Goal: Communication & Community: Answer question/provide support

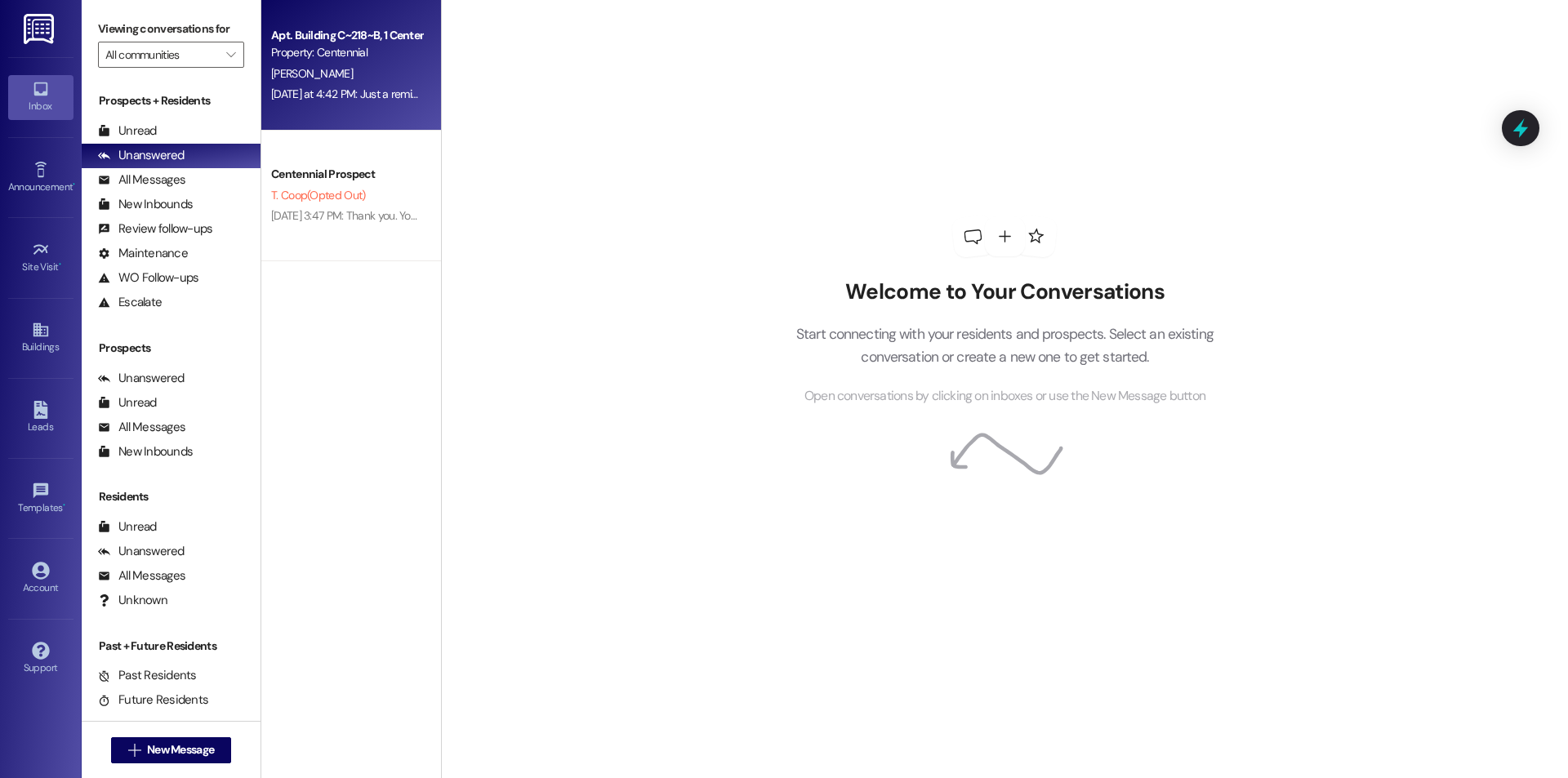
click at [381, 85] on div "[DATE] at 4:42 PM: Just a reminder that if you are transferring unit everything…" at bounding box center [346, 95] width 154 height 20
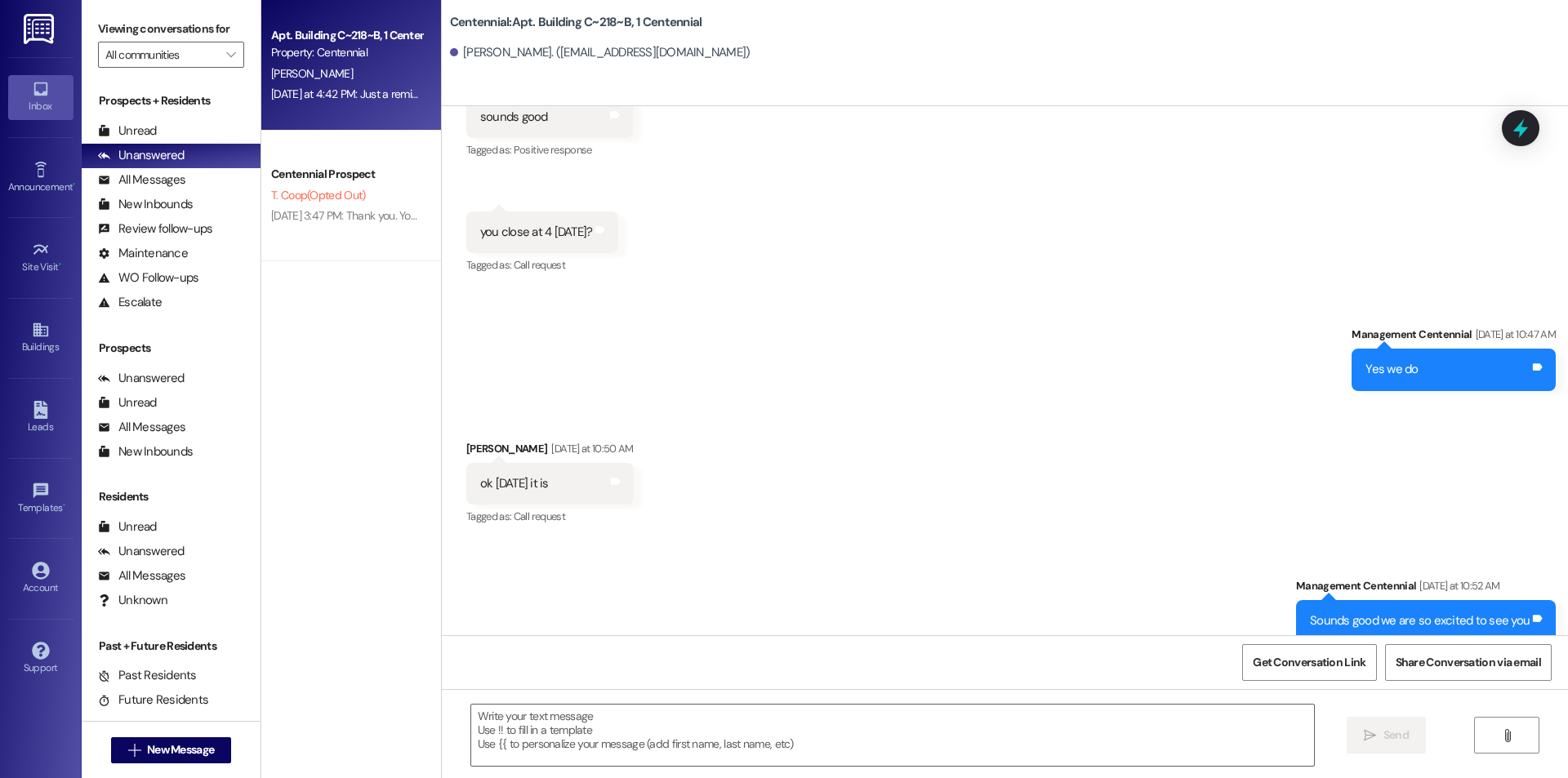
scroll to position [49340, 0]
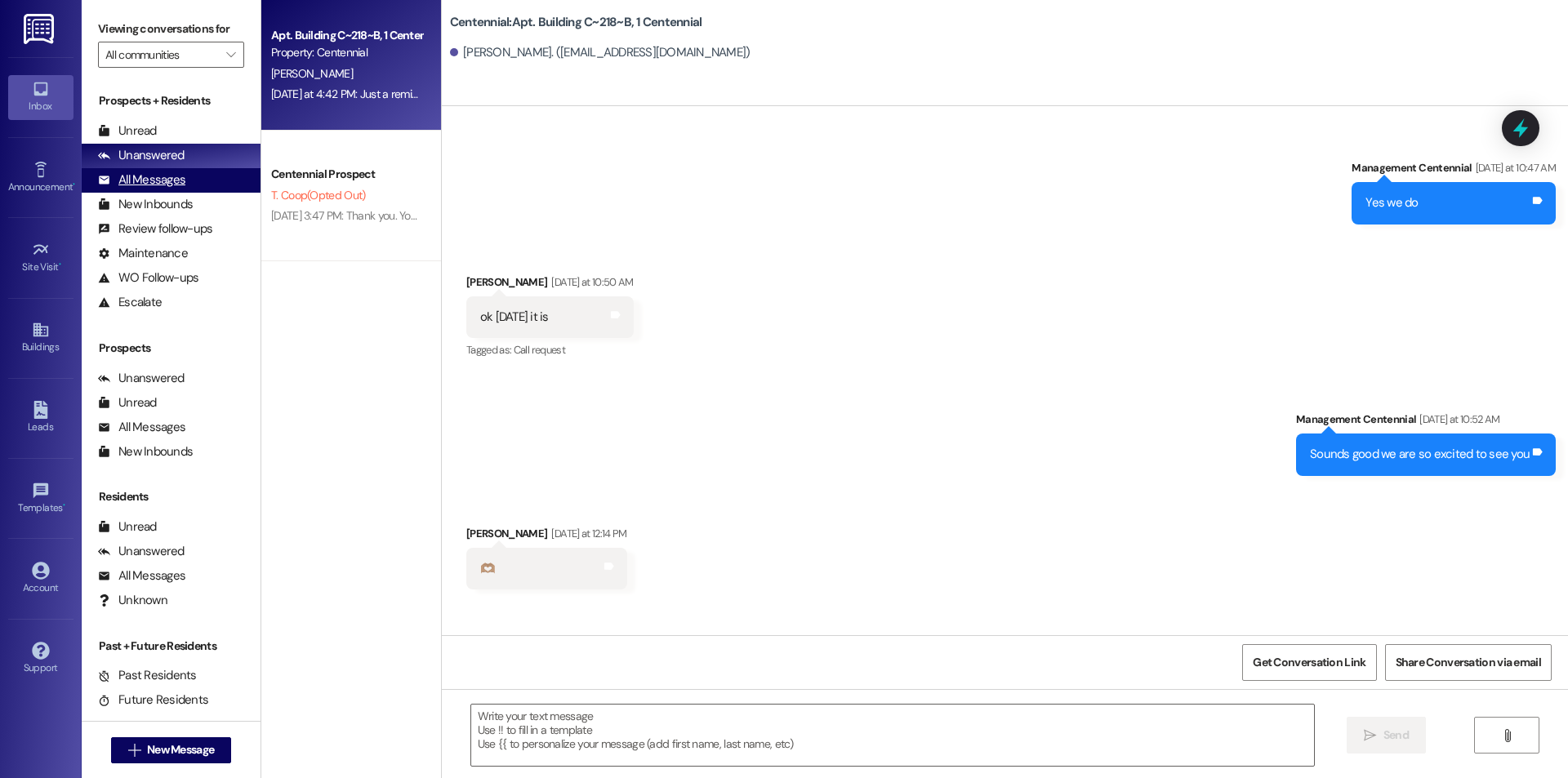
click at [188, 183] on div "All Messages (undefined)" at bounding box center [171, 180] width 179 height 25
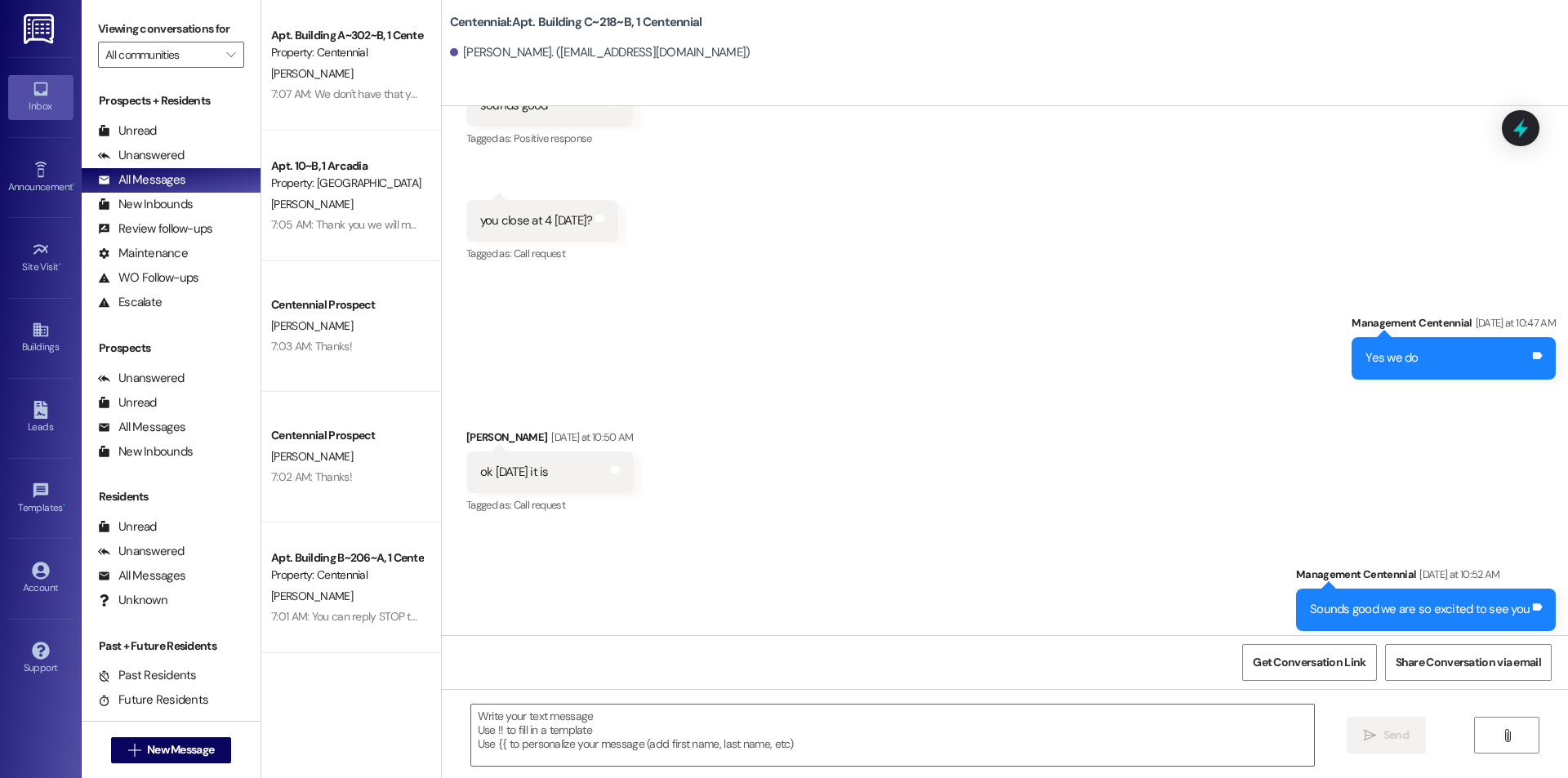
scroll to position [49184, 0]
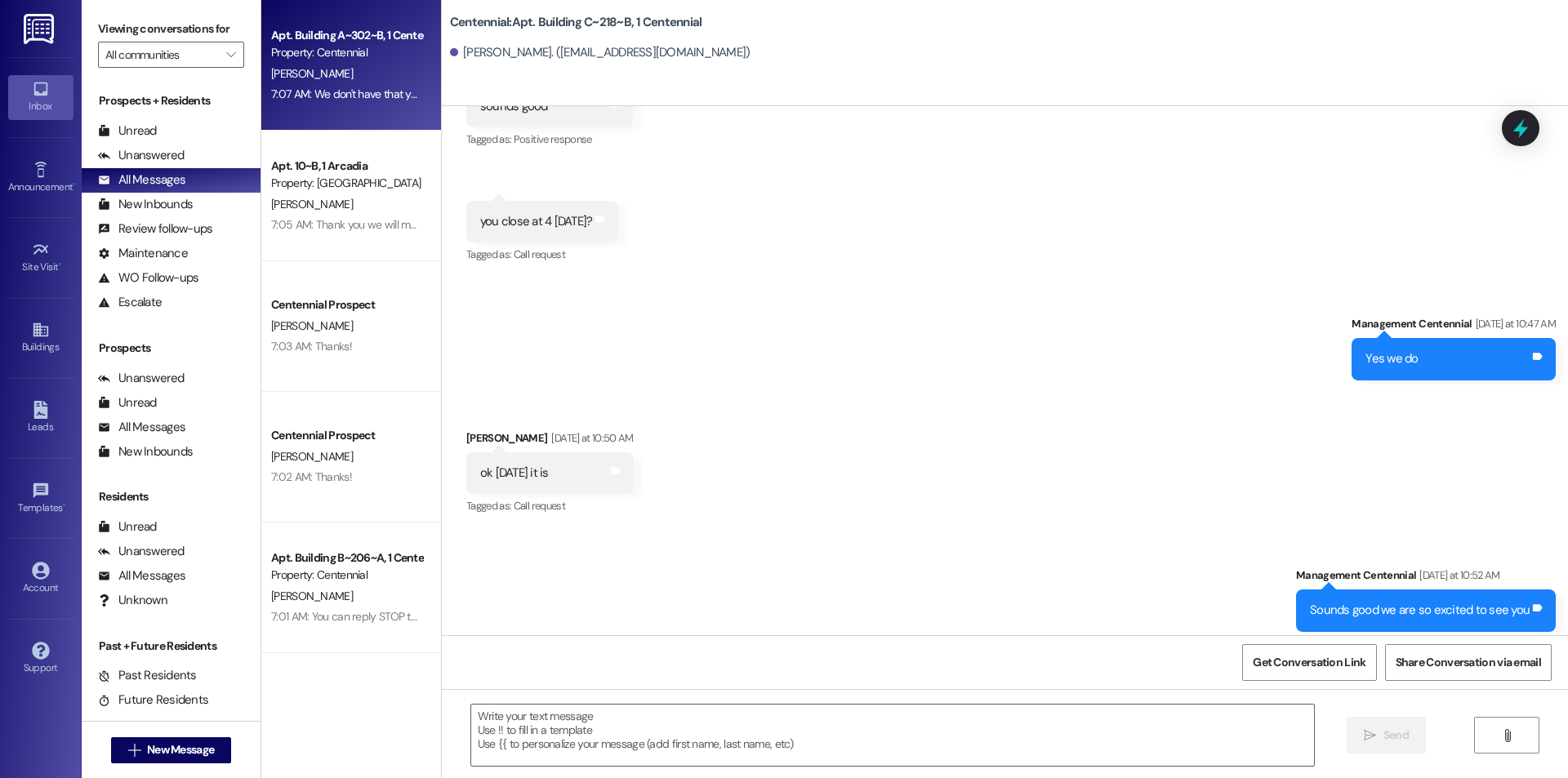
click at [304, 44] on div "Property: Centennial" at bounding box center [346, 53] width 151 height 17
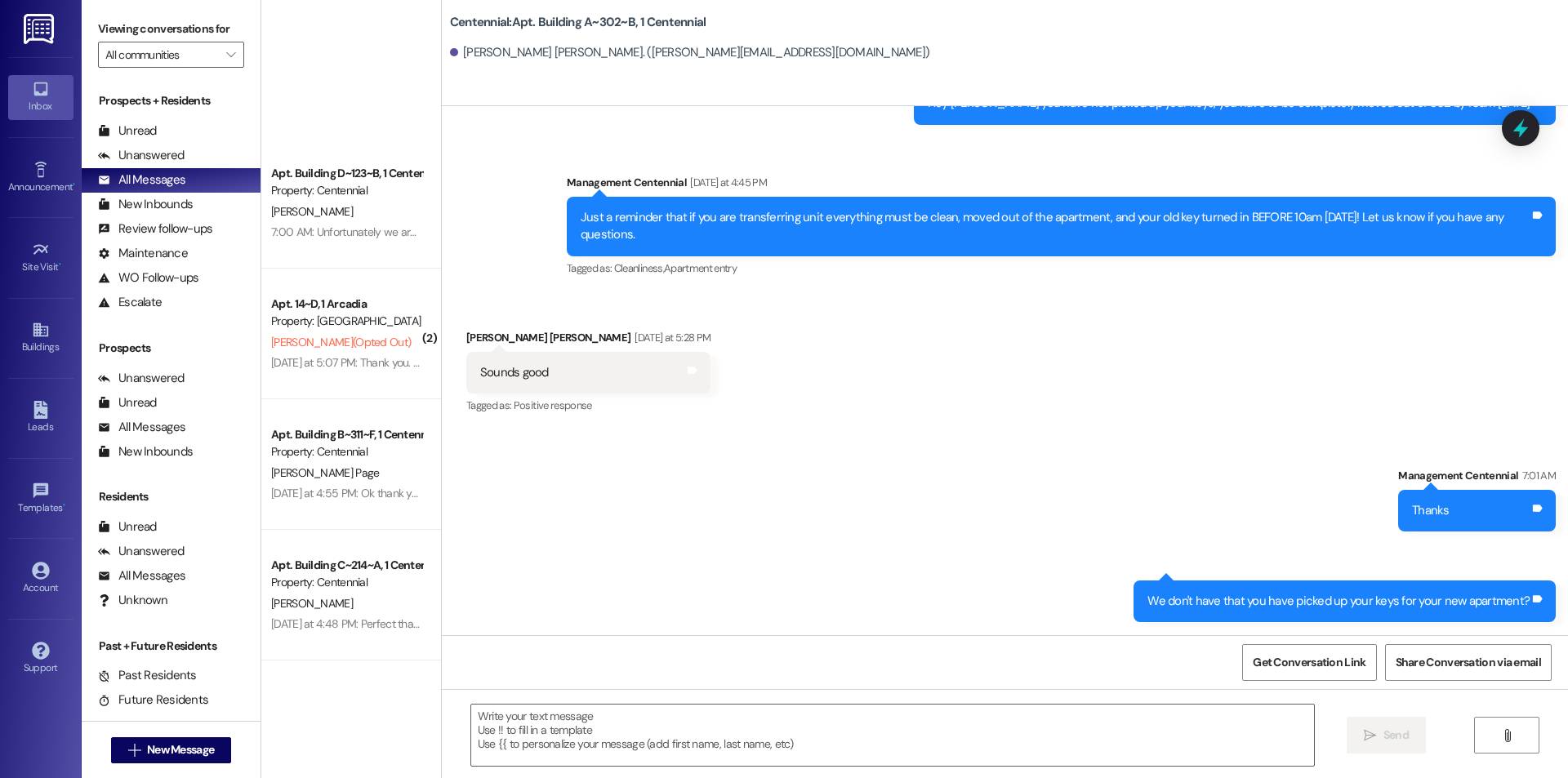
scroll to position [435, 0]
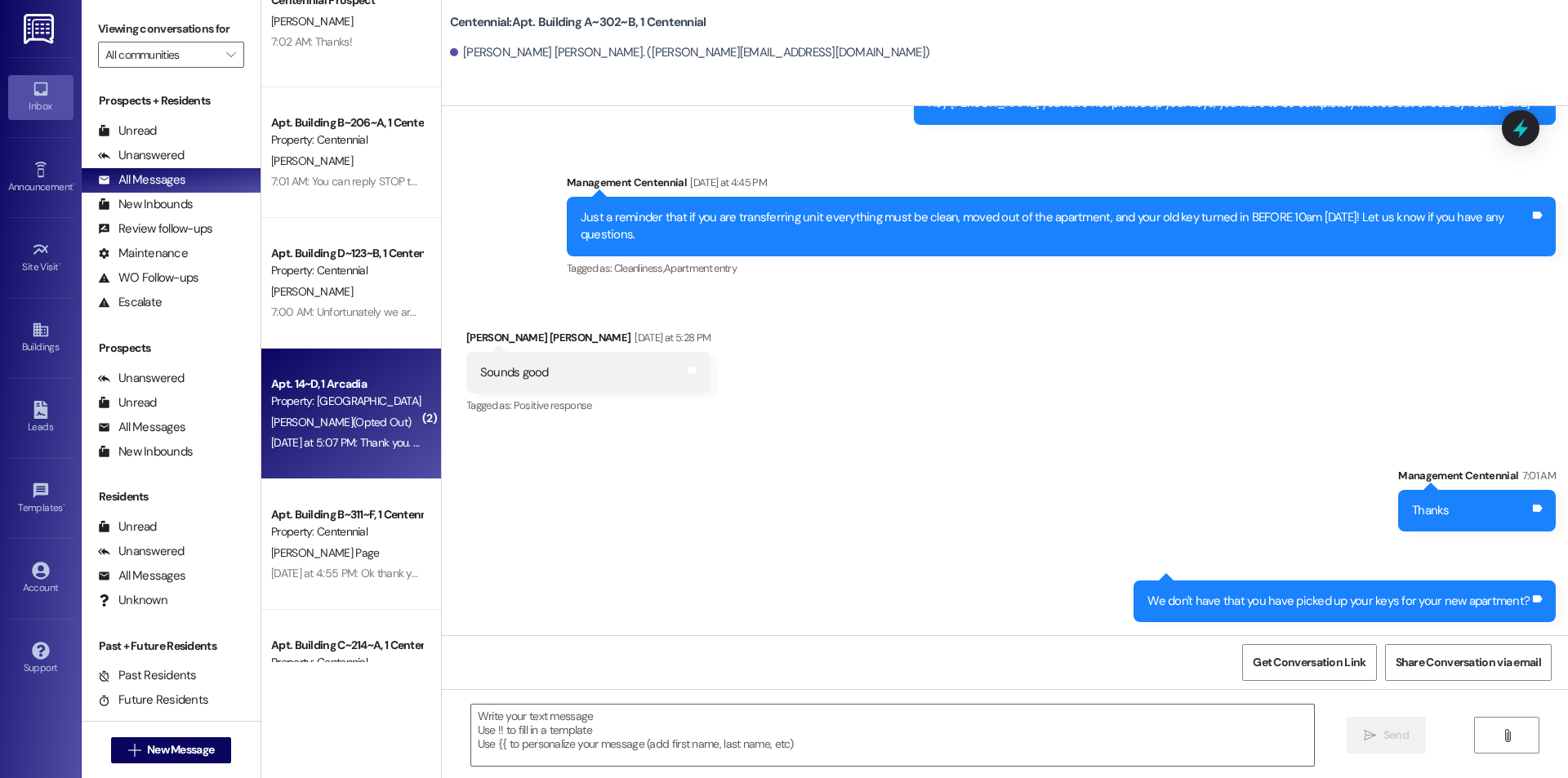
click at [367, 393] on div "Property: [GEOGRAPHIC_DATA]" at bounding box center [346, 402] width 151 height 17
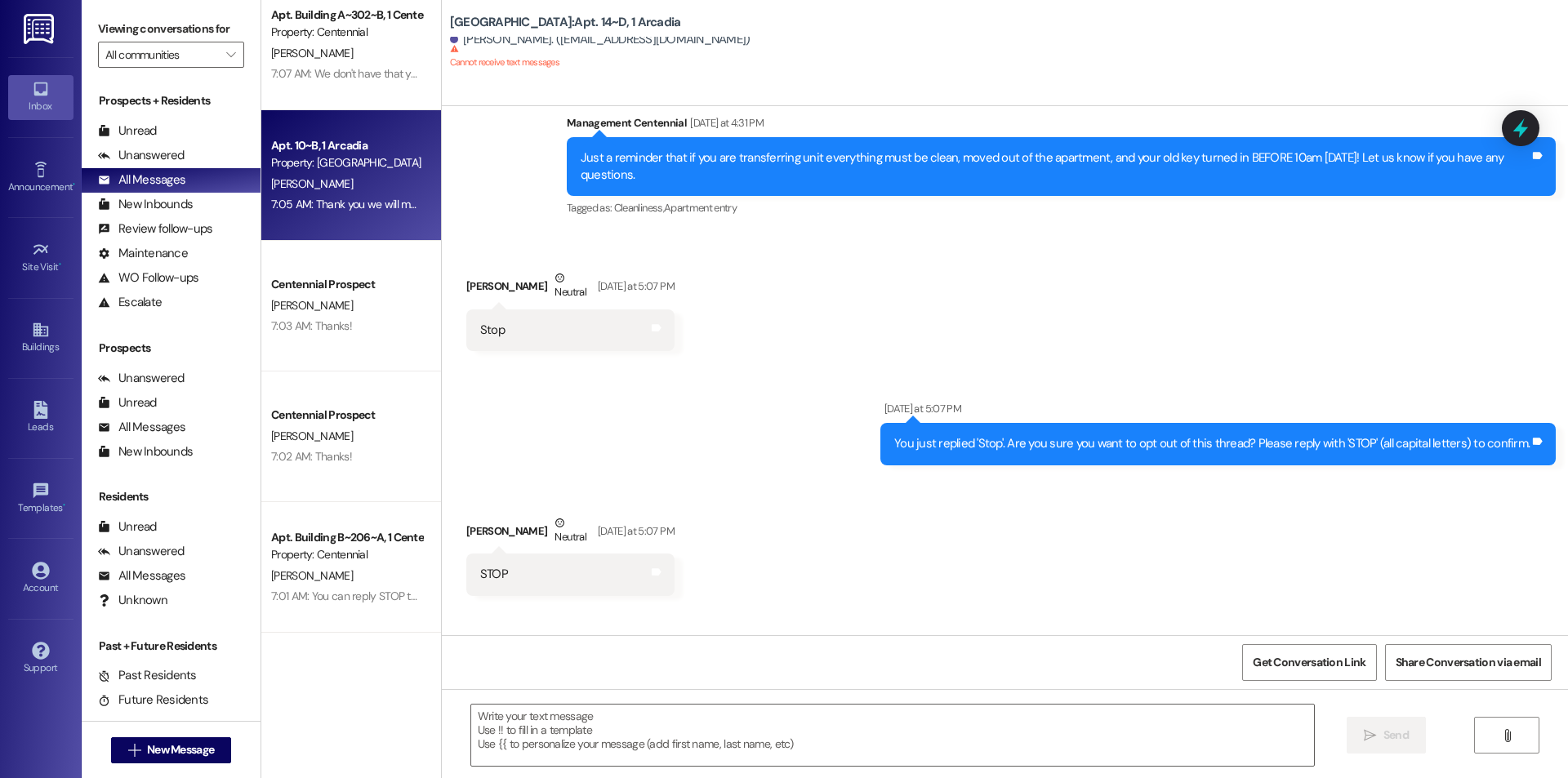
scroll to position [0, 0]
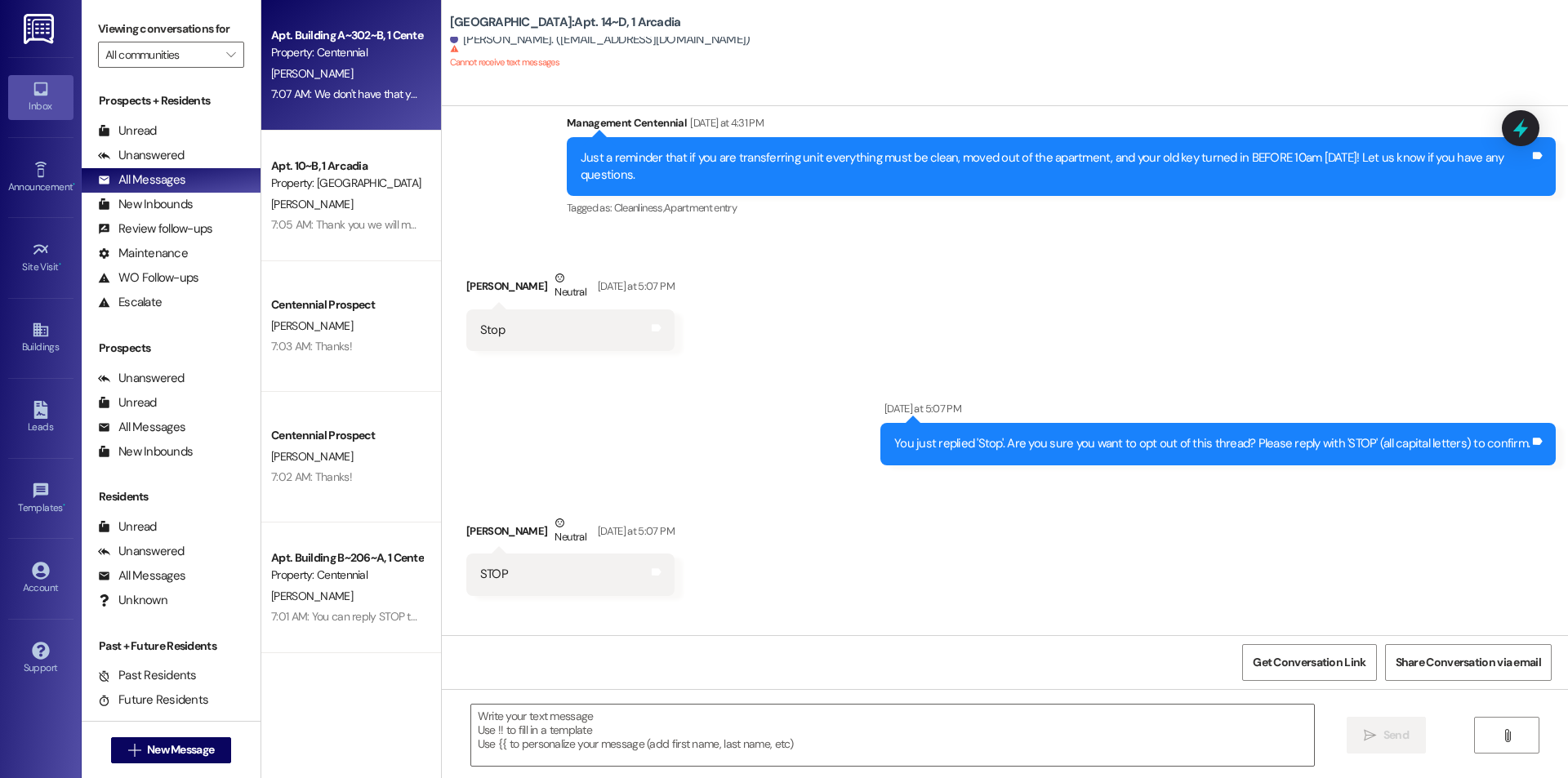
click at [363, 106] on div "Apt. Building A~302~B, 1 Centennial Property: Centennial [PERSON_NAME] 7:07 AM:…" at bounding box center [351, 65] width 180 height 131
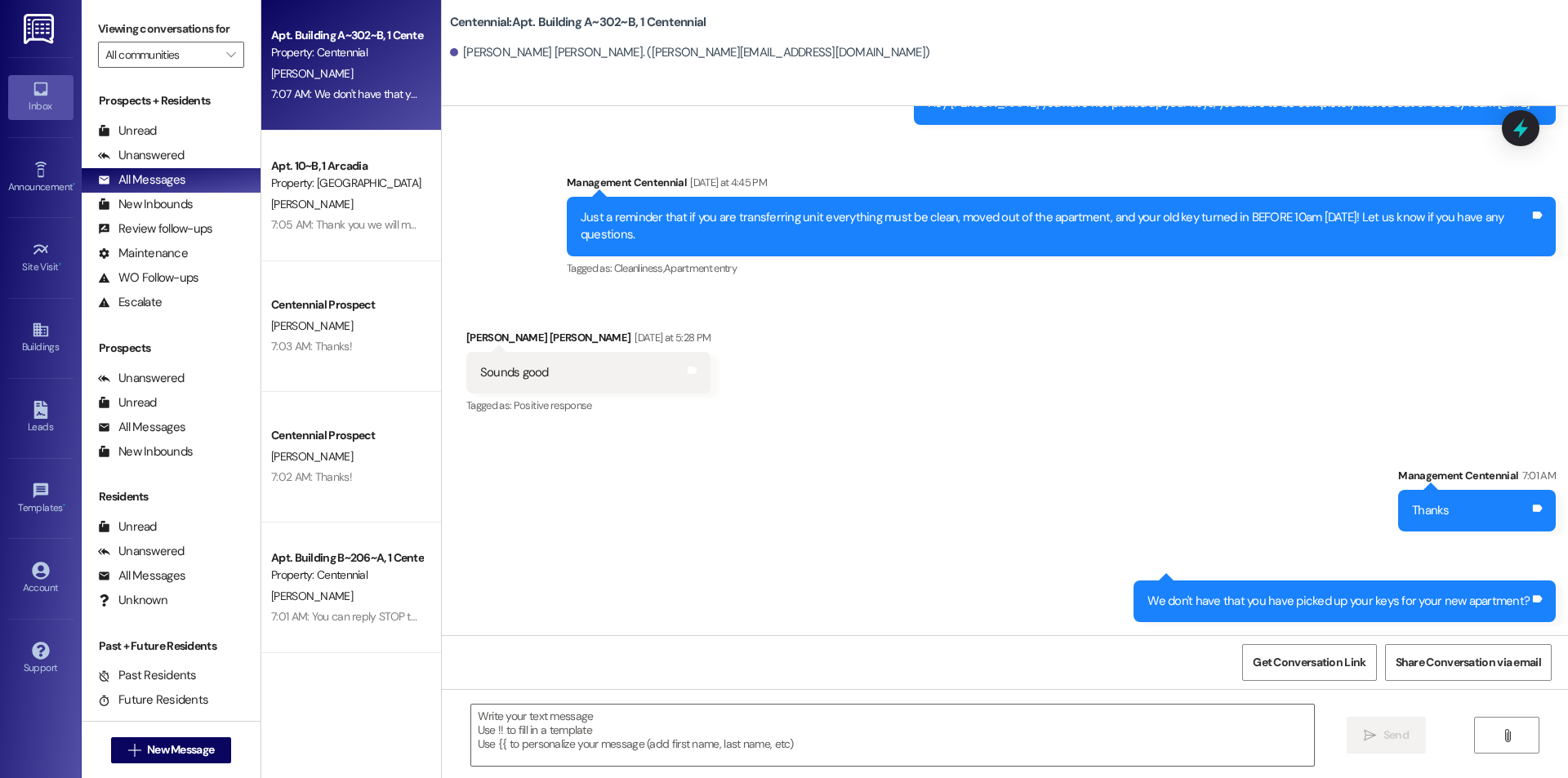
scroll to position [3134, 0]
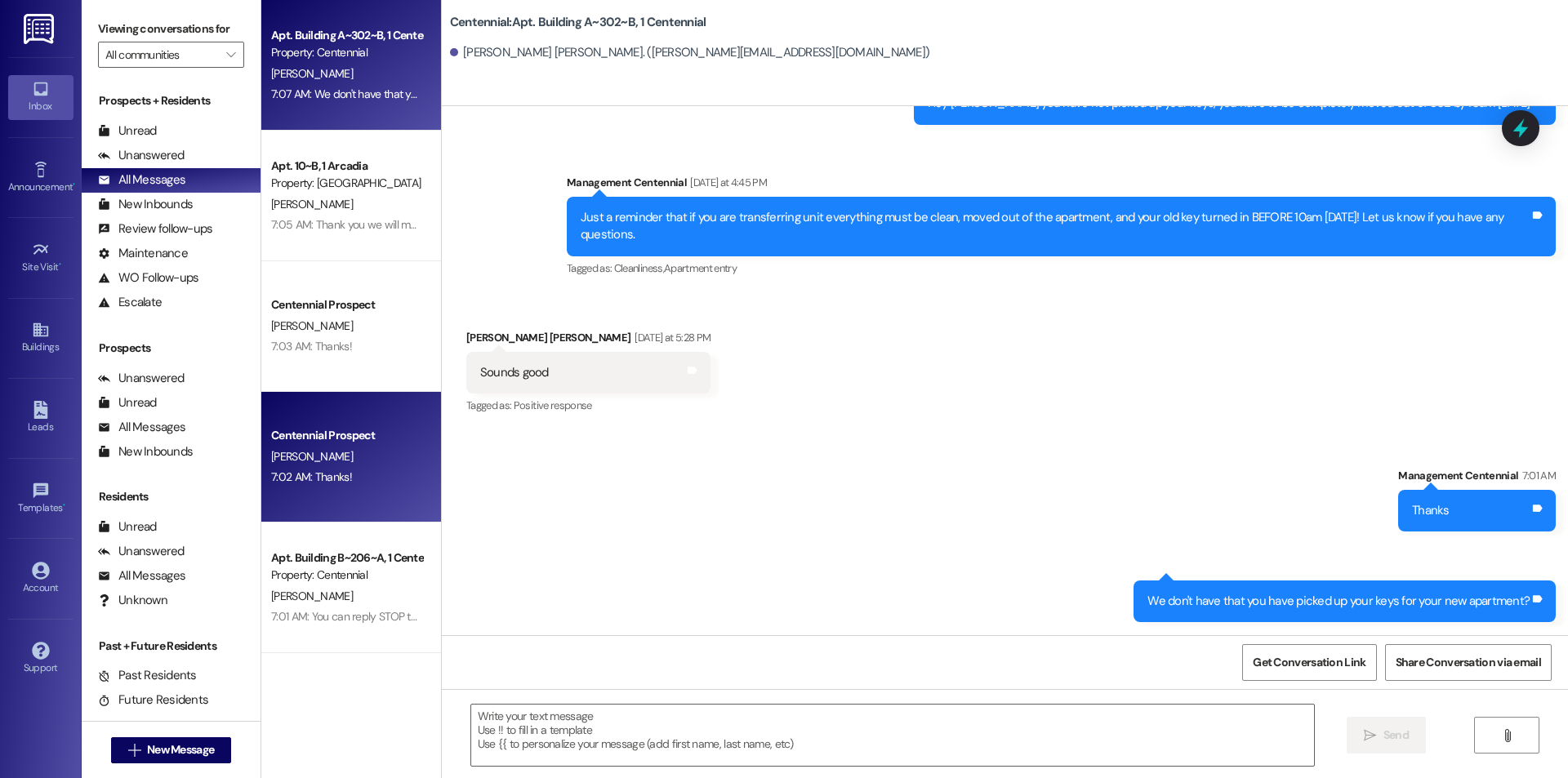
click at [287, 512] on div "Centennial Prospect [PERSON_NAME] 7:02 AM: Thanks! 7:02 AM: Thanks!" at bounding box center [351, 457] width 180 height 131
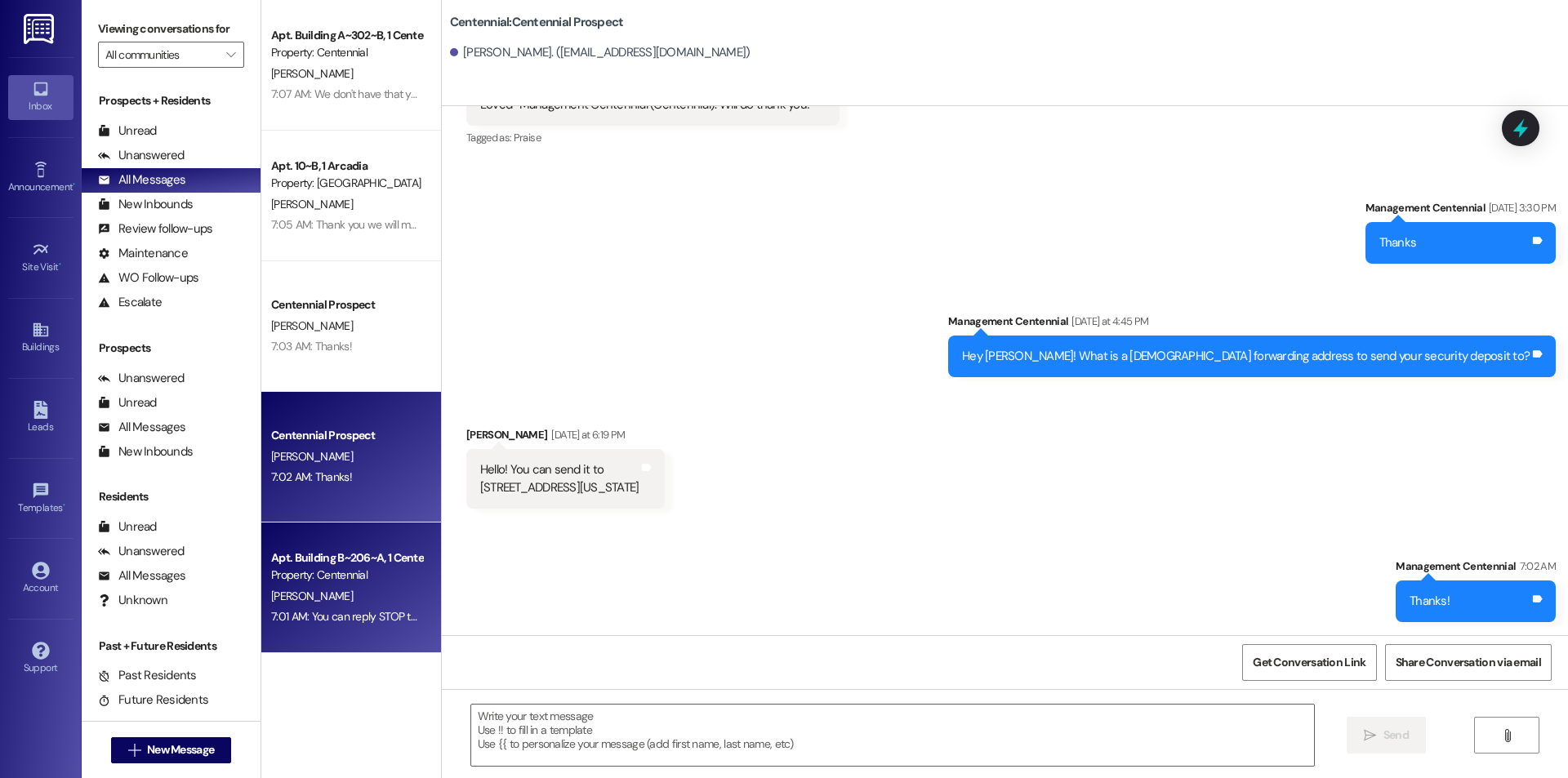
scroll to position [1119, 0]
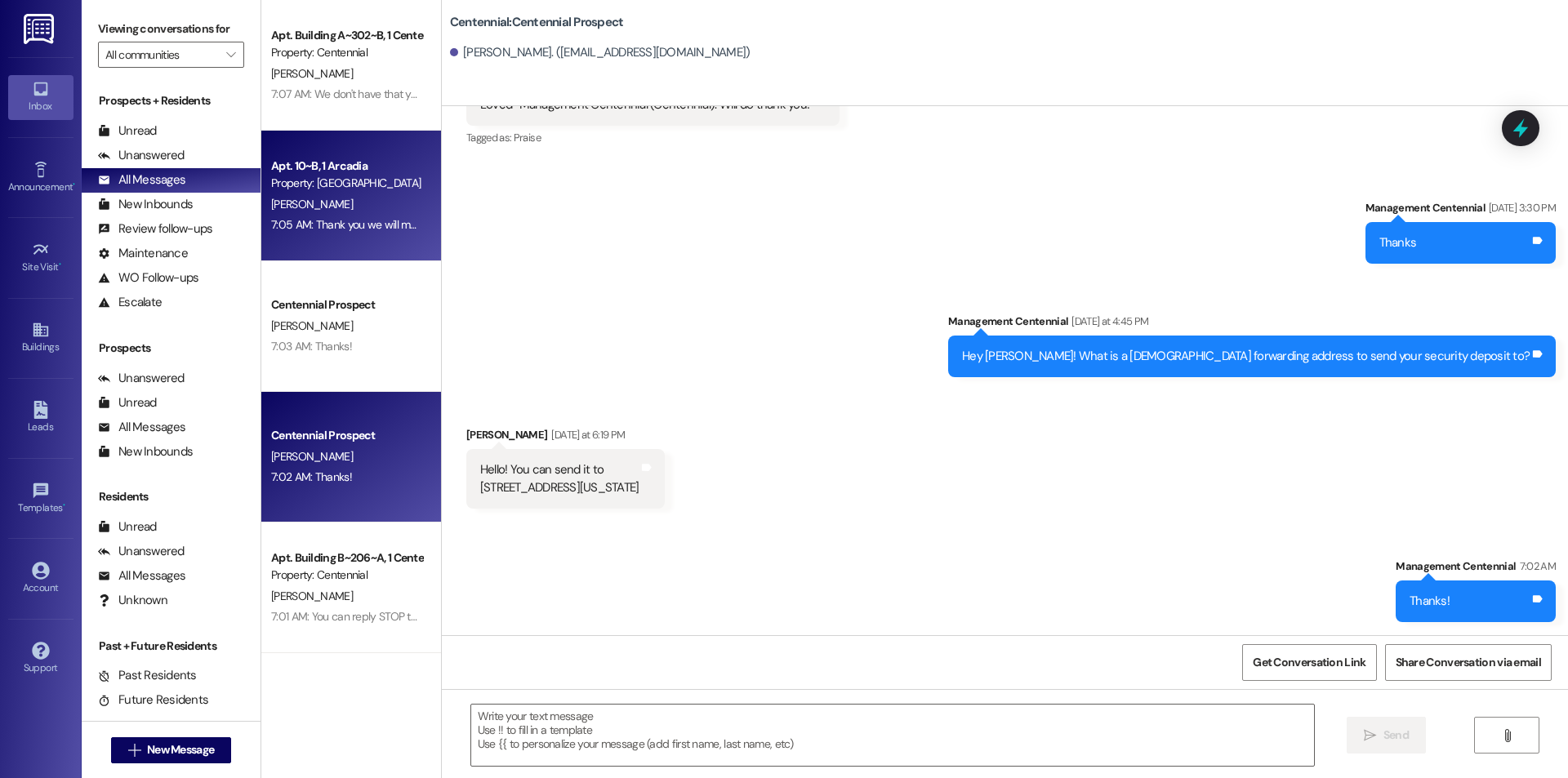
click at [358, 243] on div "Apt. 10~B, 1 Arcadia Property: Arcadia [PERSON_NAME] 7:05 AM: Thank you we will…" at bounding box center [351, 195] width 180 height 131
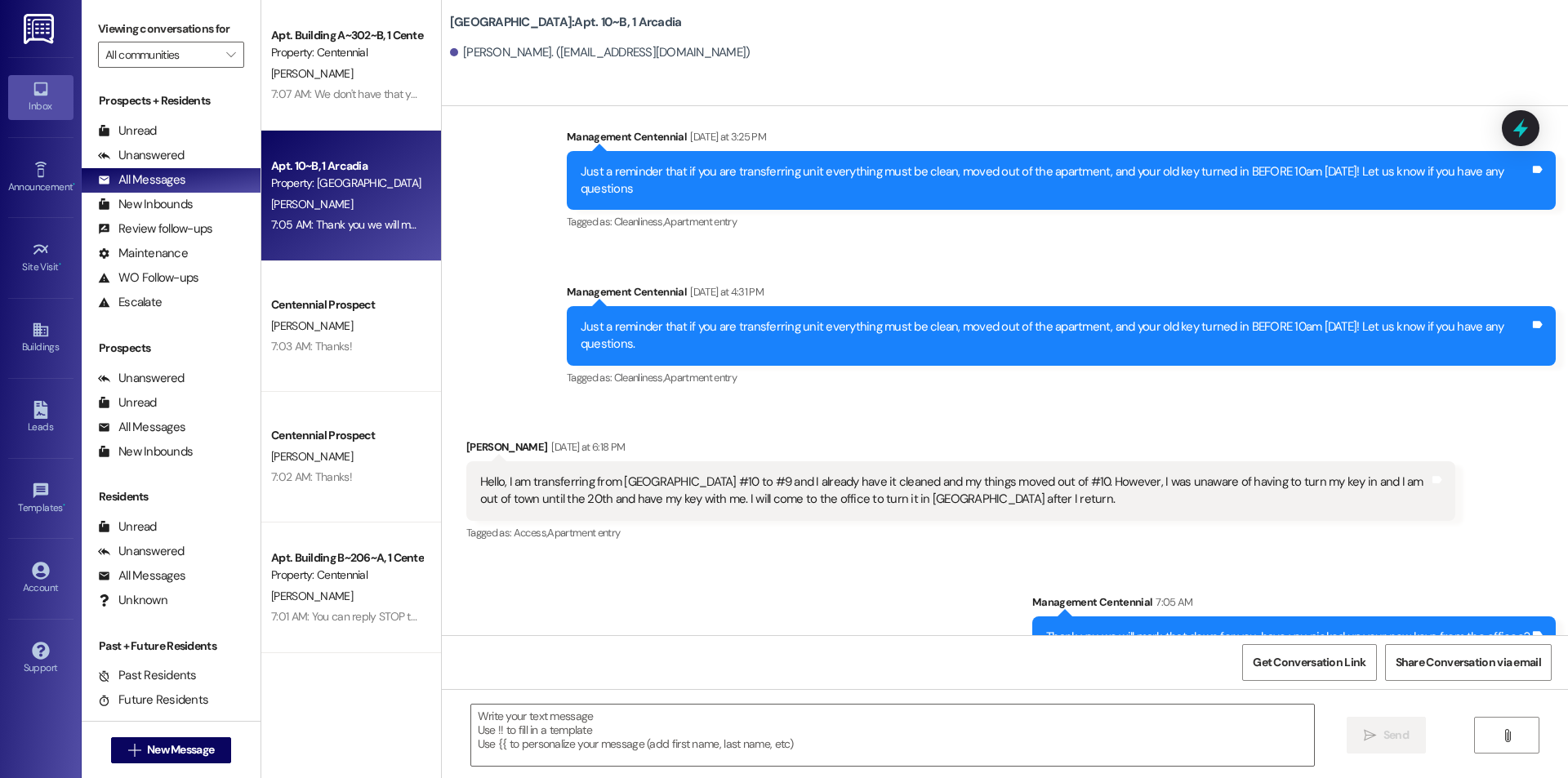
scroll to position [9894, 0]
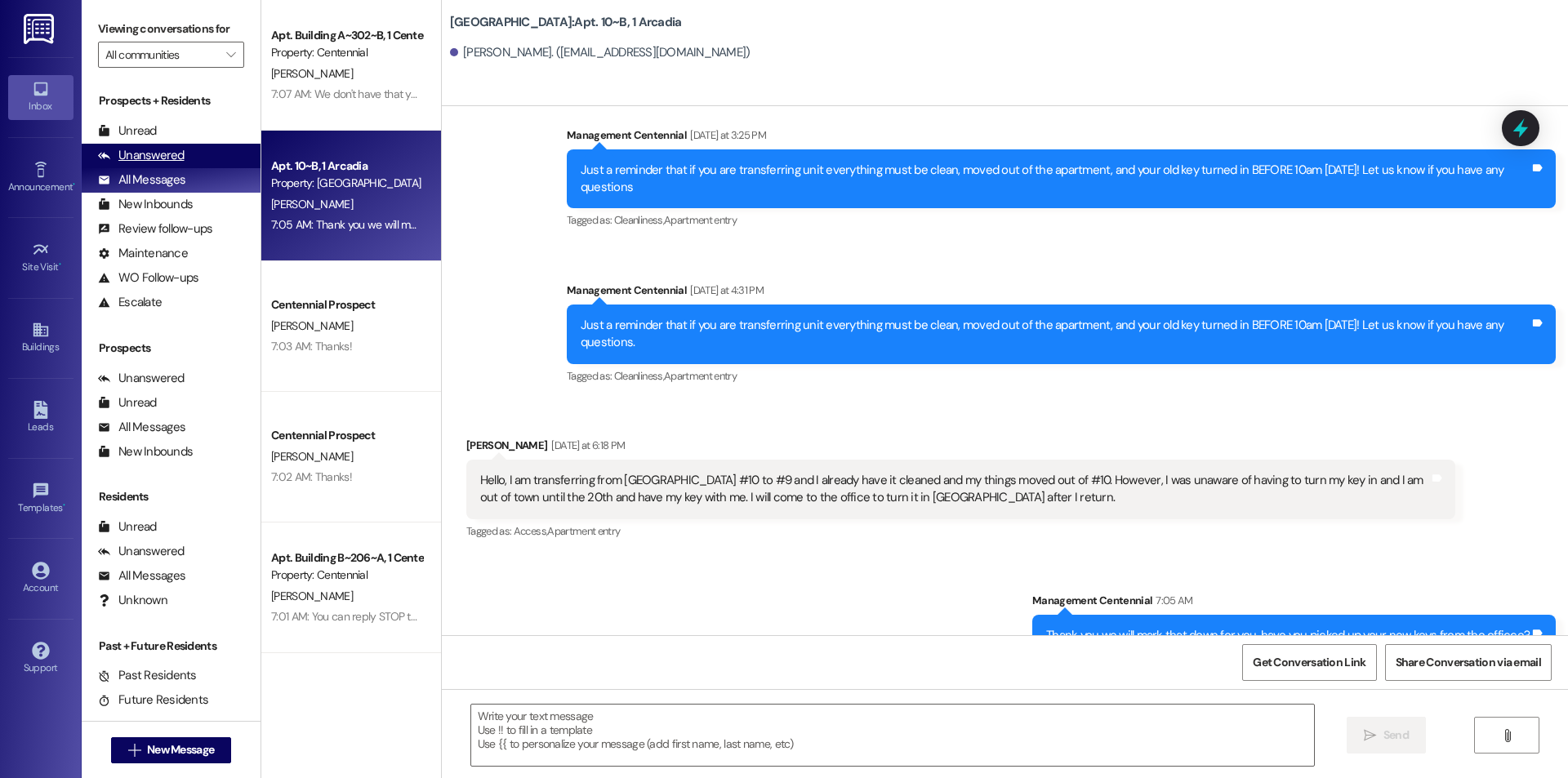
click at [217, 146] on div "Unanswered (0)" at bounding box center [171, 156] width 179 height 25
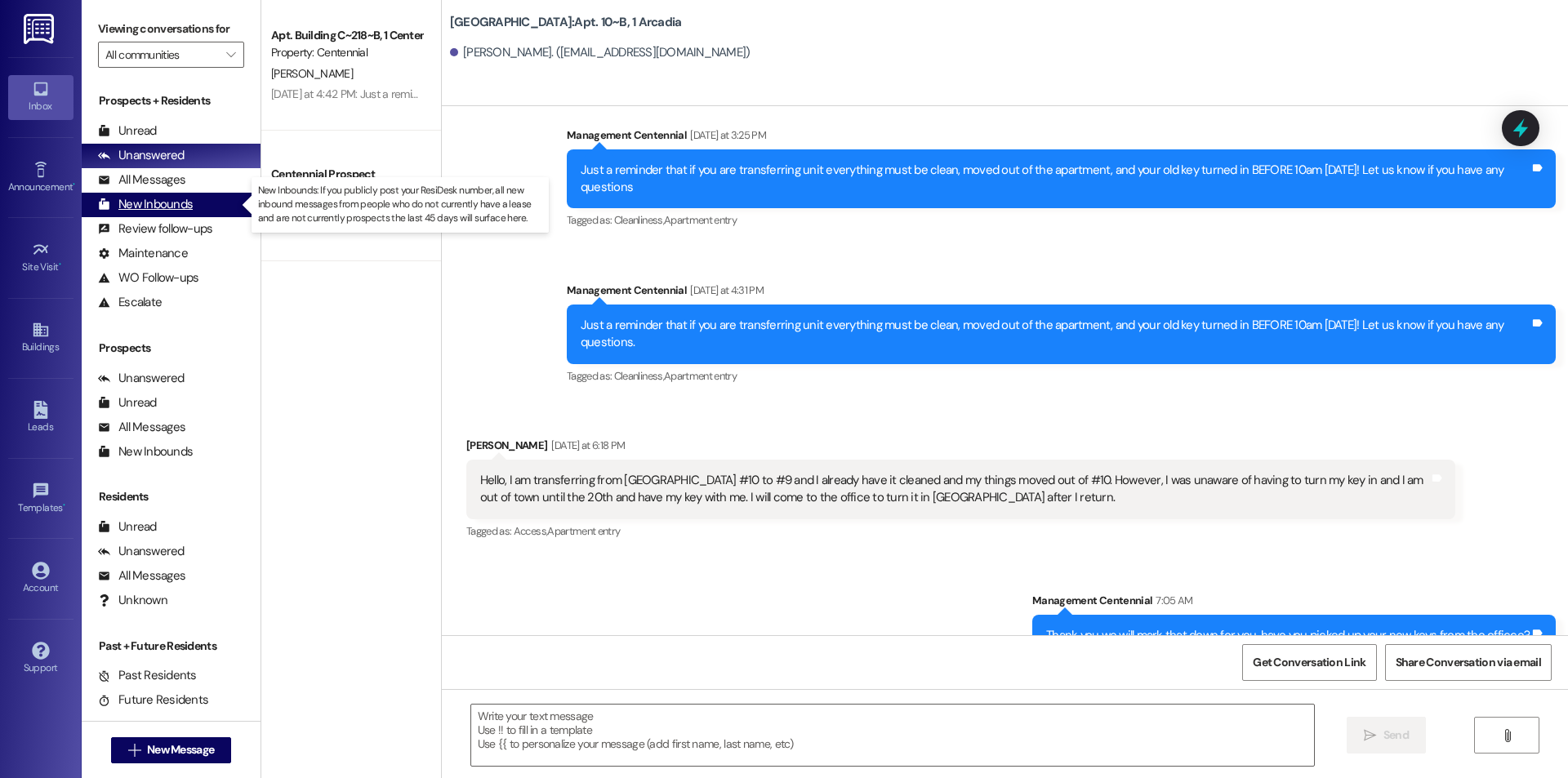
click at [185, 197] on div "New Inbounds" at bounding box center [145, 205] width 95 height 17
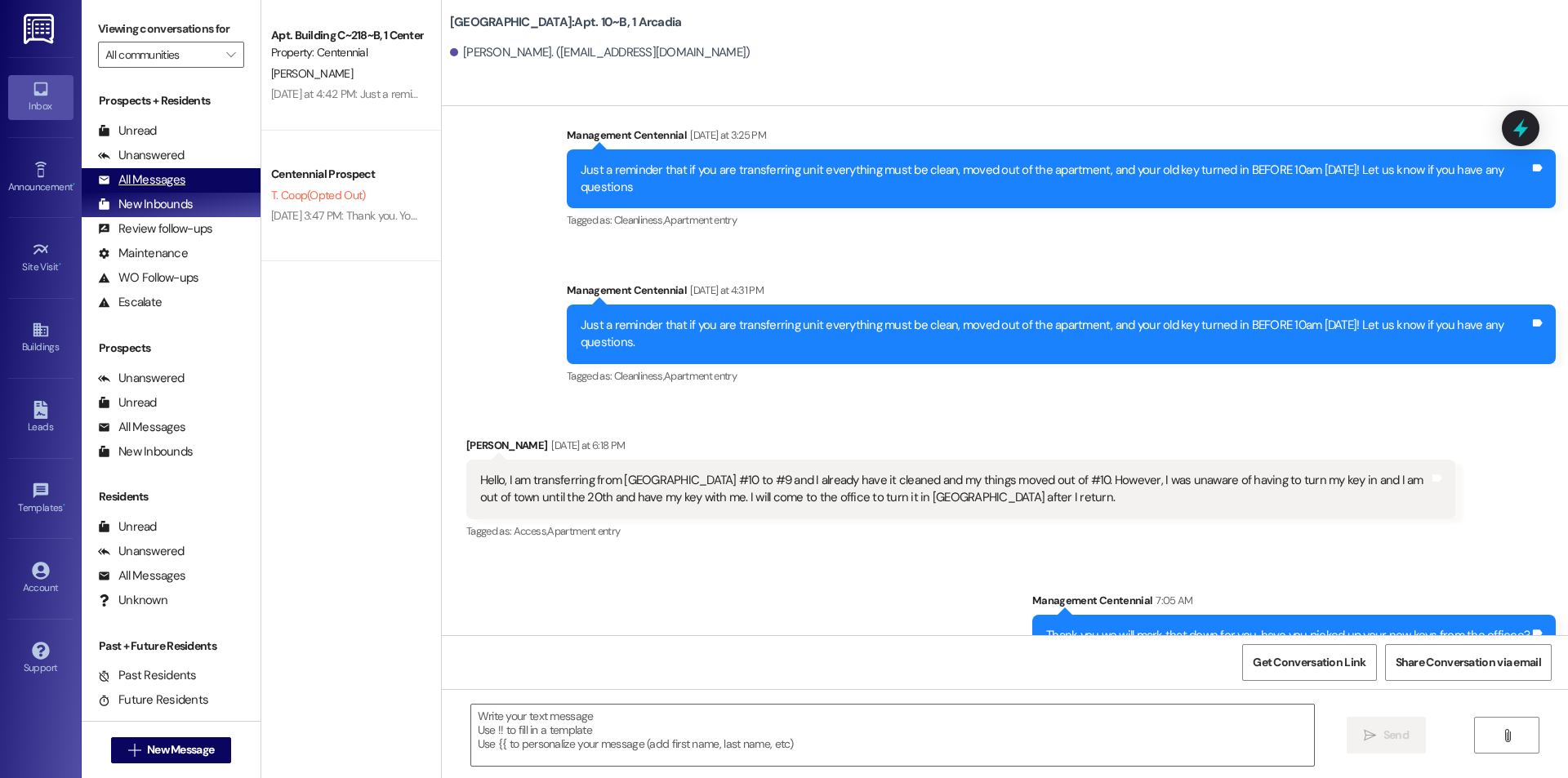
click at [180, 181] on div "All Messages" at bounding box center [142, 180] width 87 height 17
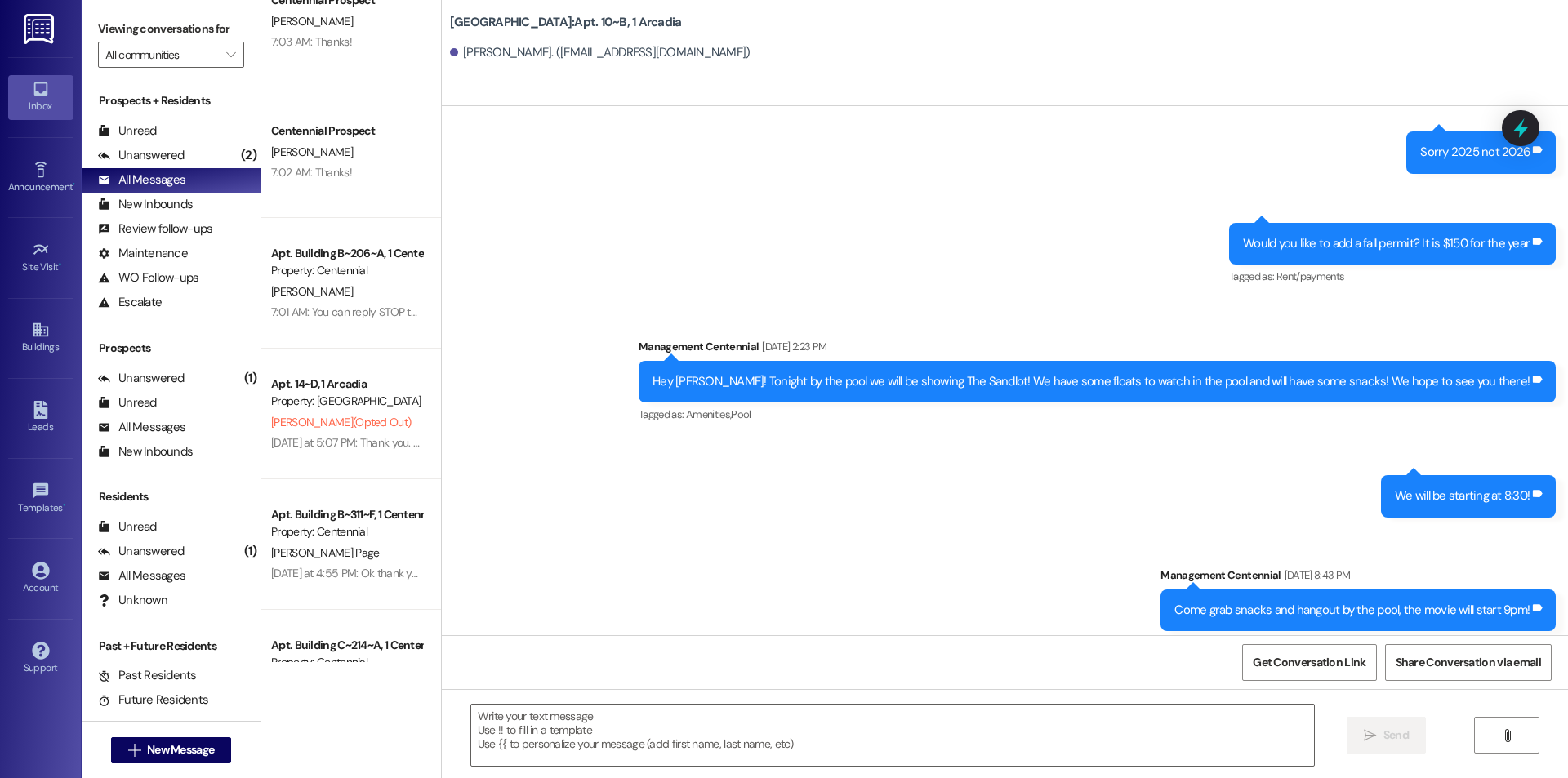
scroll to position [0, 0]
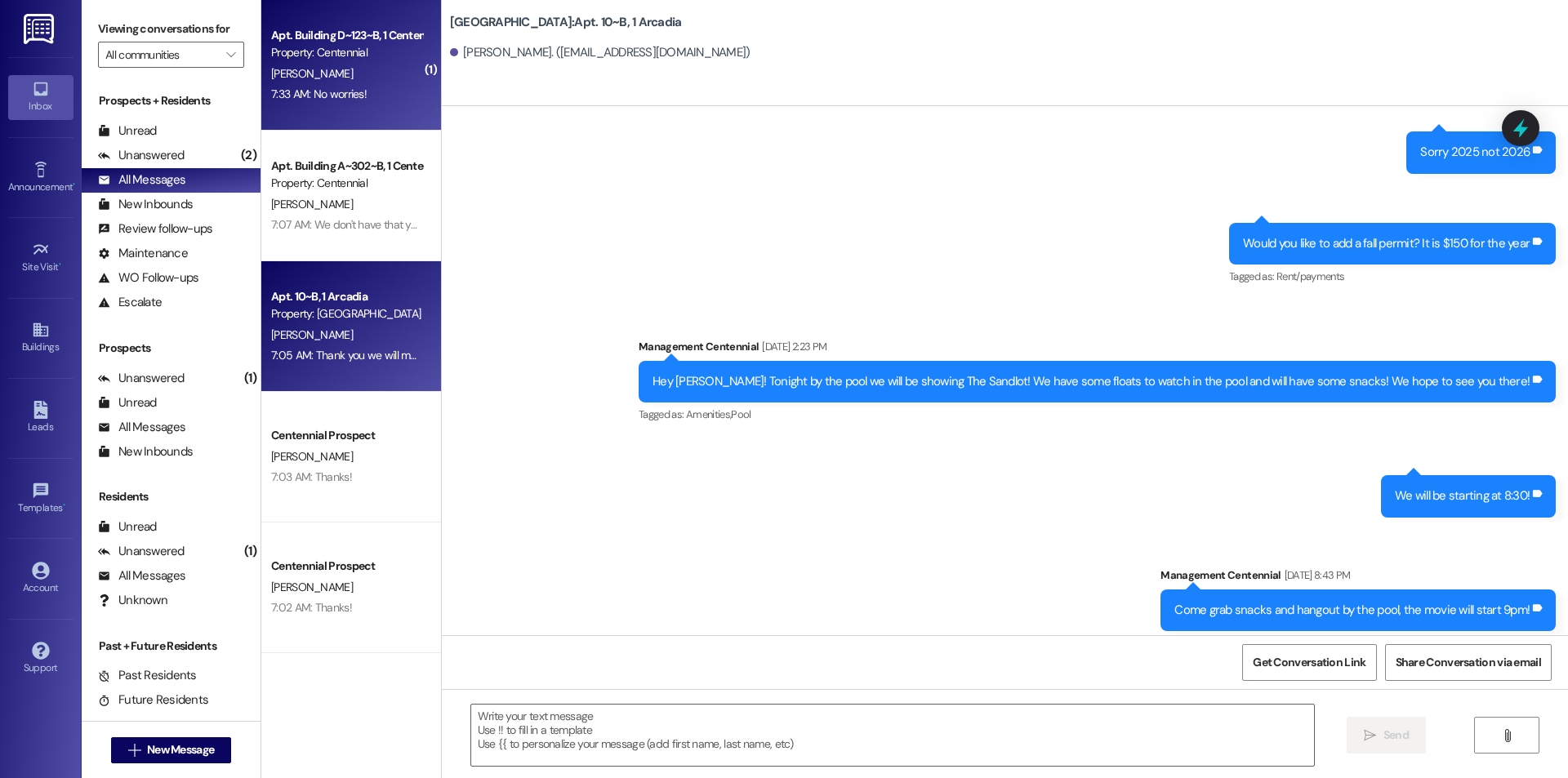
click at [332, 112] on div "Apt. Building D~123~B, 1 Centennial Property: Centennial [PERSON_NAME] 7:33 AM:…" at bounding box center [351, 65] width 180 height 131
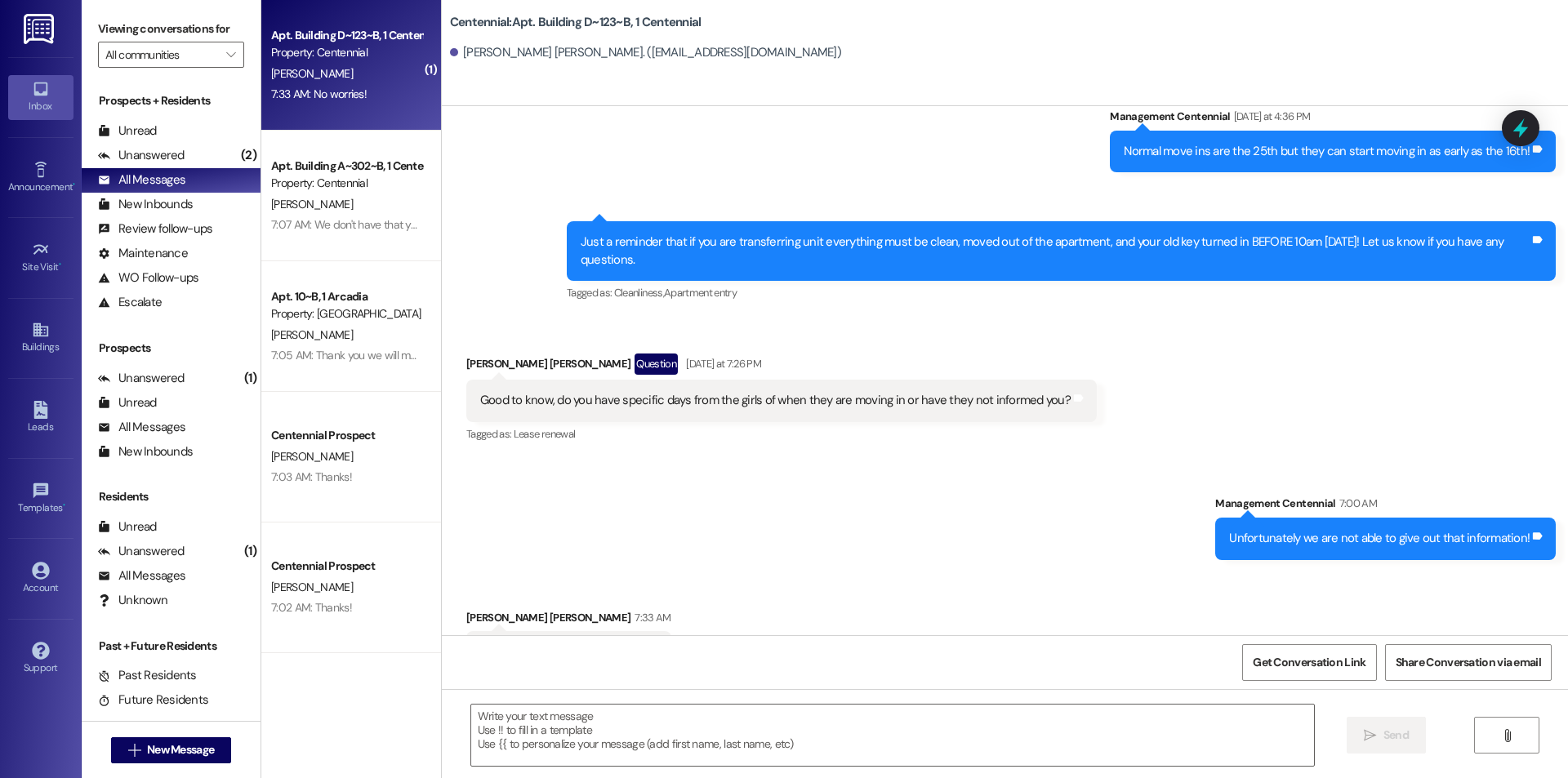
scroll to position [19877, 0]
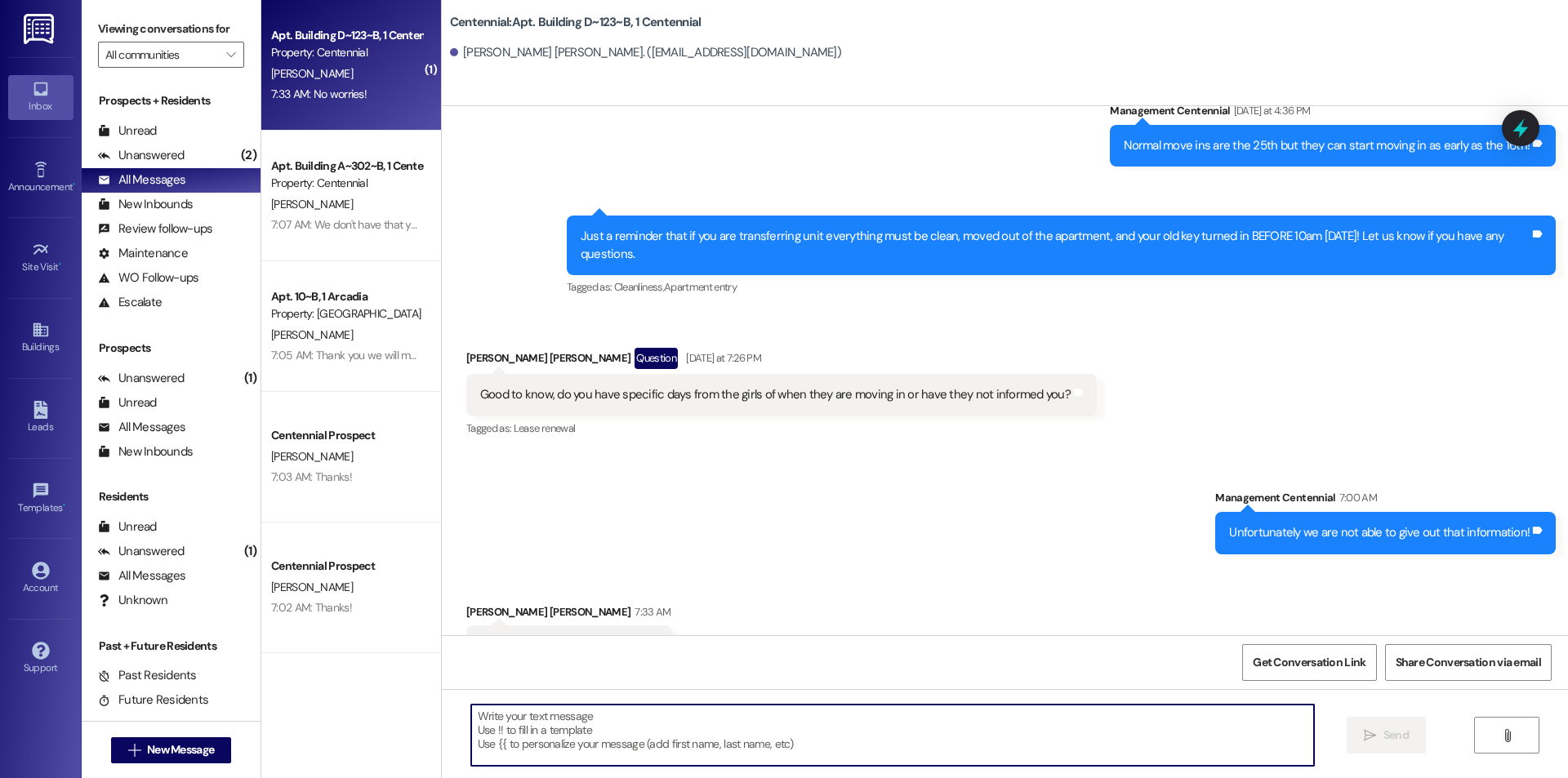
click at [516, 726] on textarea at bounding box center [892, 735] width 843 height 61
